Goal: Transaction & Acquisition: Purchase product/service

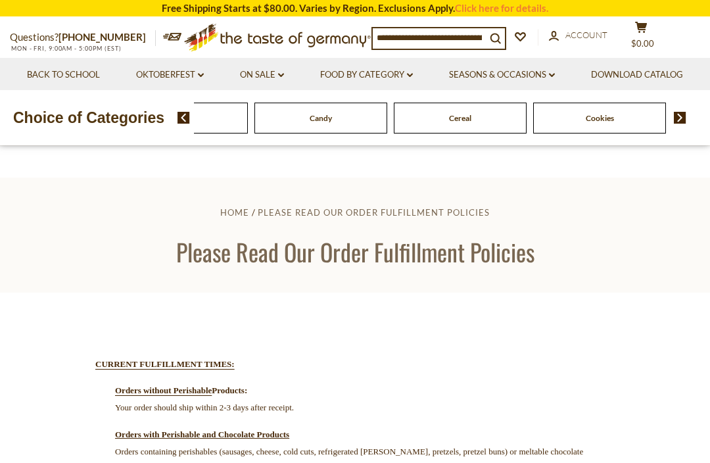
click at [186, 124] on img at bounding box center [183, 118] width 12 height 12
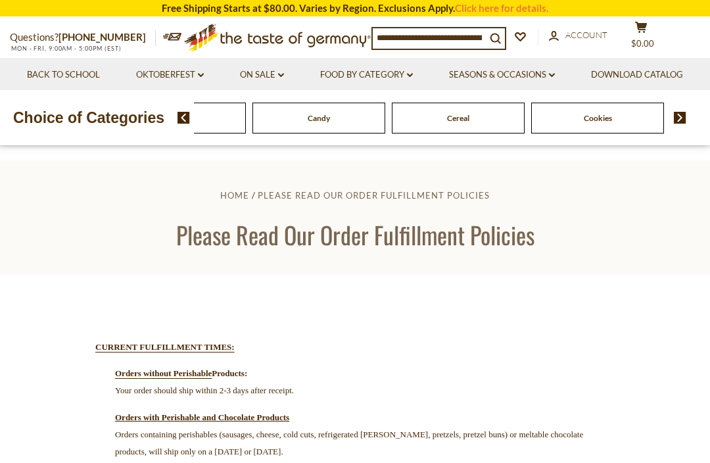
scroll to position [16, 0]
click at [204, 68] on link "Oktoberfest dropdown_arrow" at bounding box center [170, 75] width 68 height 14
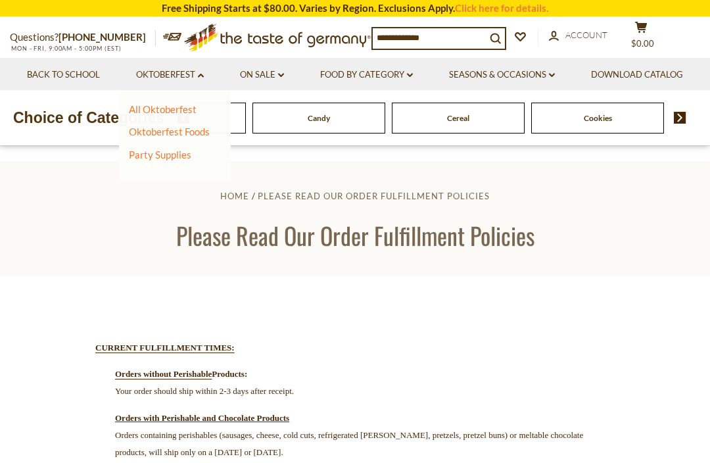
click at [210, 129] on link "Oktoberfest Foods" at bounding box center [169, 132] width 81 height 12
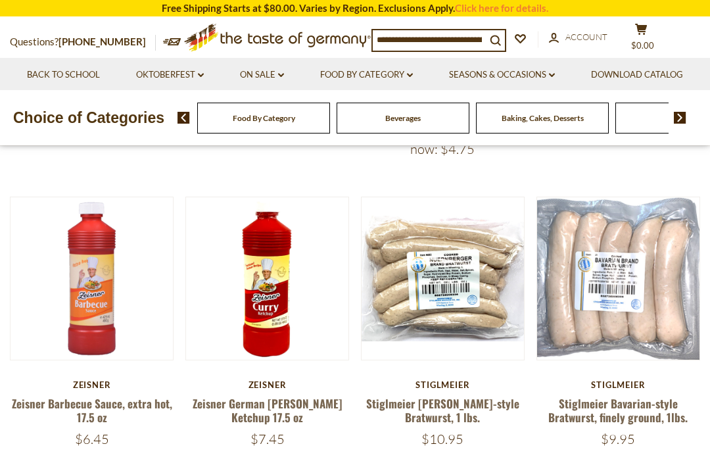
scroll to position [435, 0]
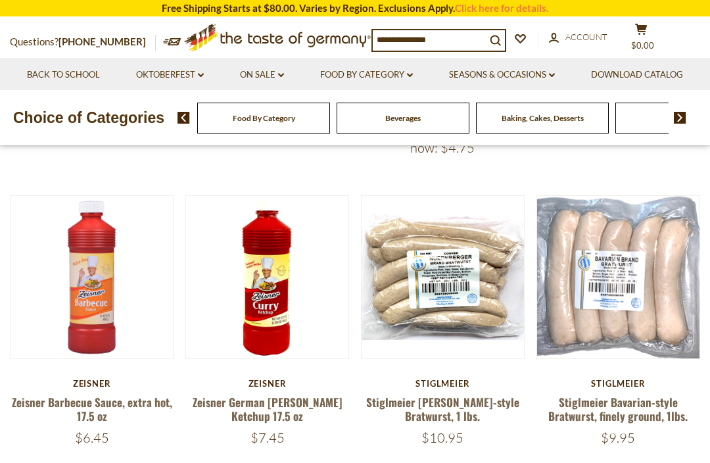
click at [462, 82] on button "Quick View" at bounding box center [442, 68] width 89 height 30
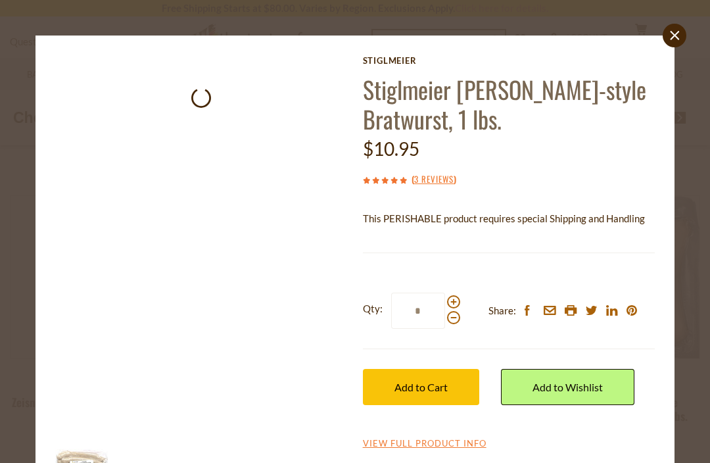
click at [452, 172] on link "3 Reviews" at bounding box center [433, 179] width 39 height 14
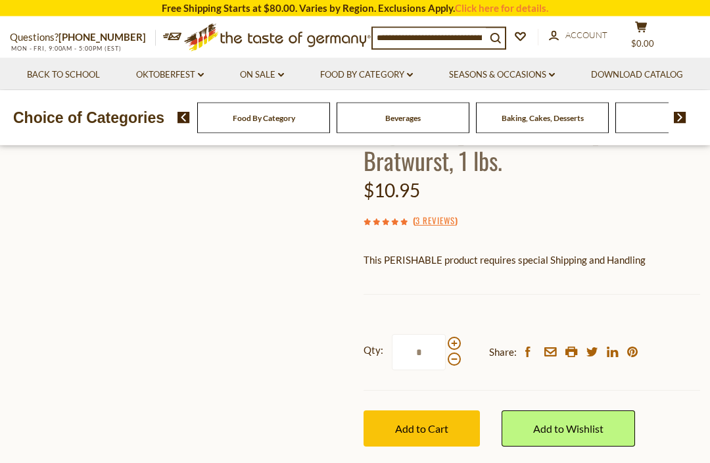
scroll to position [75, 0]
click at [444, 214] on link "3 Reviews" at bounding box center [434, 221] width 39 height 14
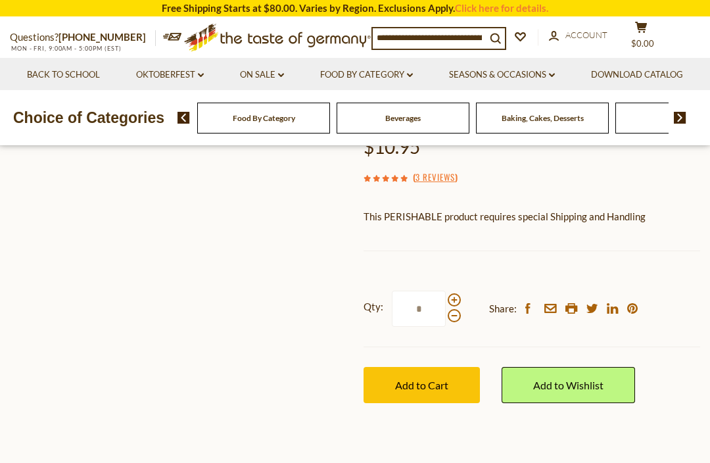
scroll to position [37, 0]
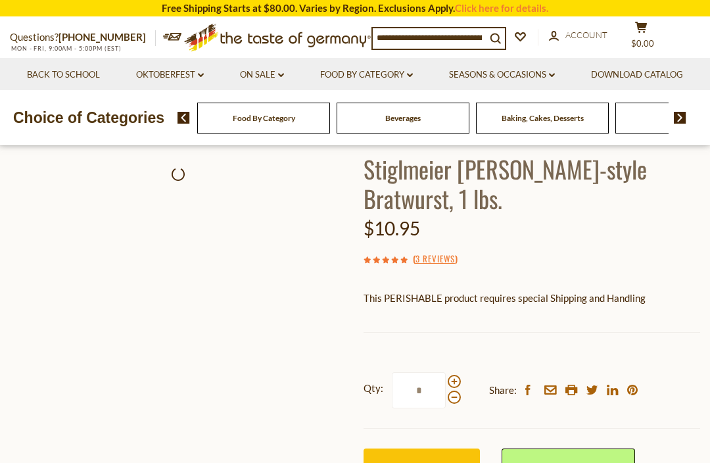
click at [435, 258] on link "3 Reviews" at bounding box center [434, 259] width 39 height 14
